Goal: Task Accomplishment & Management: Use online tool/utility

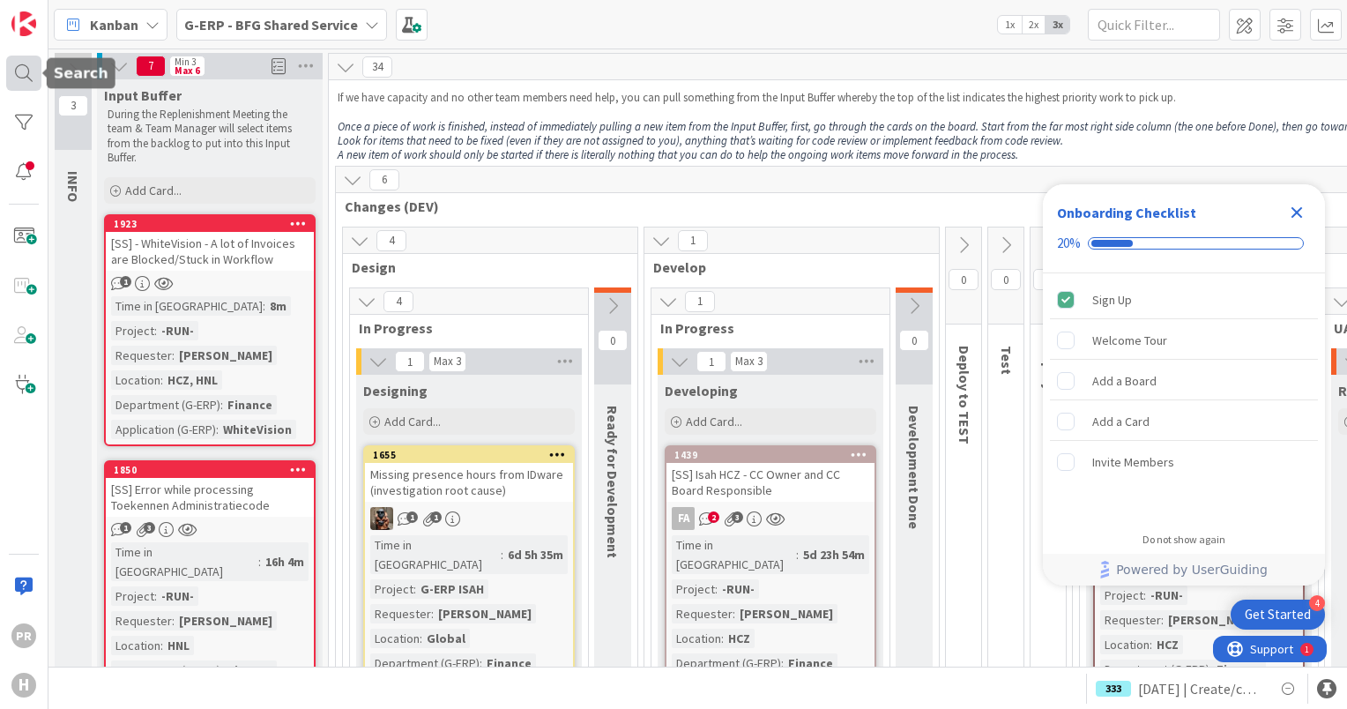
click at [25, 73] on div at bounding box center [23, 73] width 35 height 35
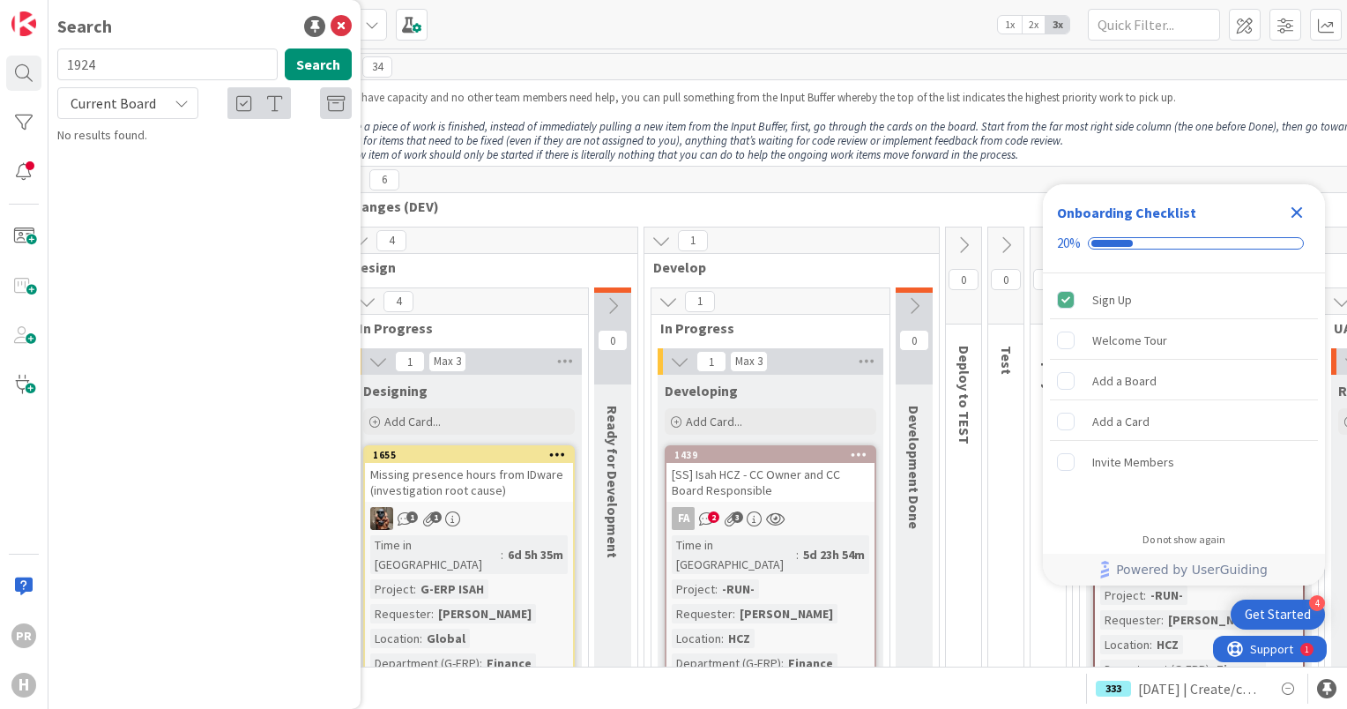
type input "1924"
click at [160, 102] on div "Current Board" at bounding box center [127, 103] width 141 height 32
click at [144, 167] on span "All Boards" at bounding box center [158, 176] width 183 height 26
click at [205, 162] on span "Interface between ISAH and Windchill is not working" at bounding box center [176, 164] width 189 height 34
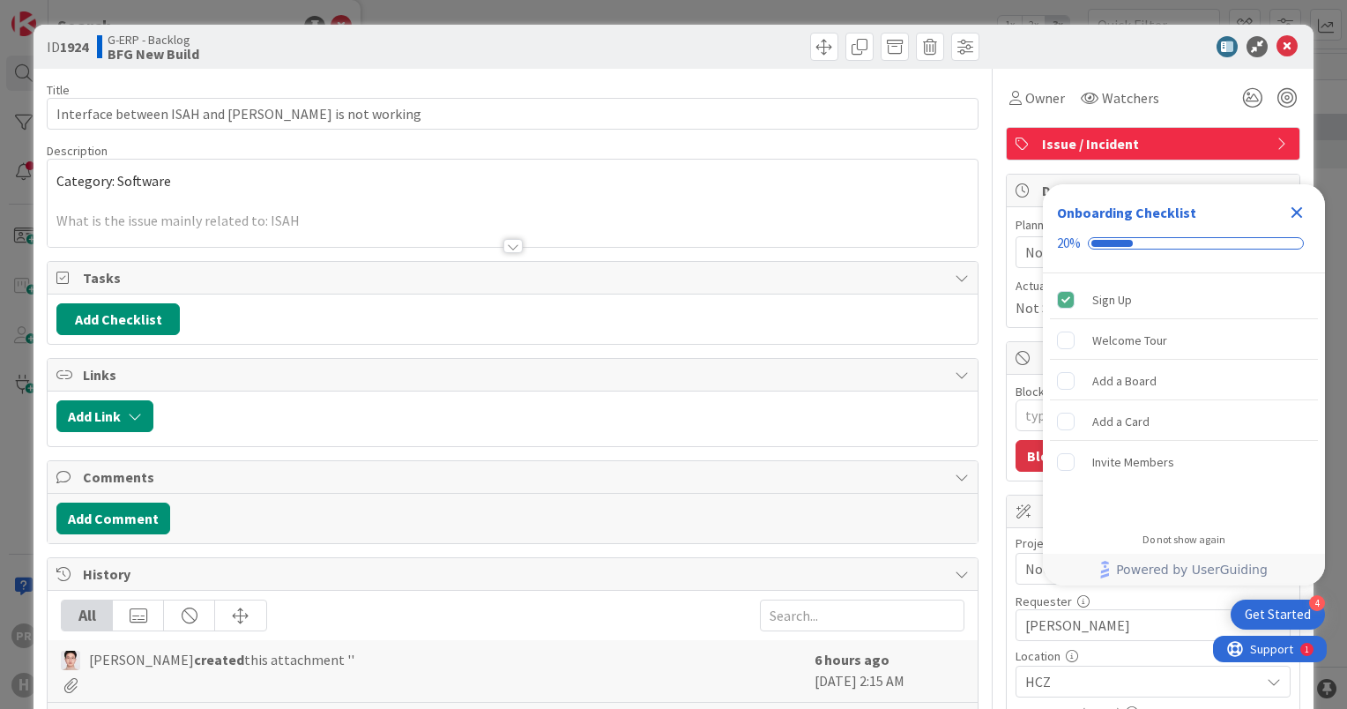
type textarea "x"
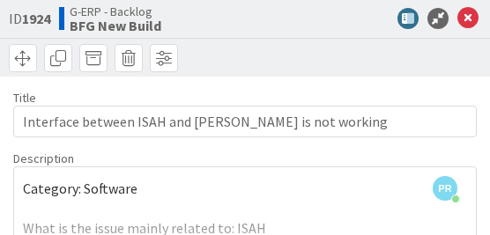
type textarea "x"
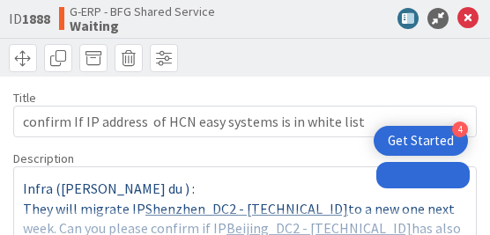
type textarea "x"
